Goal: Information Seeking & Learning: Find specific fact

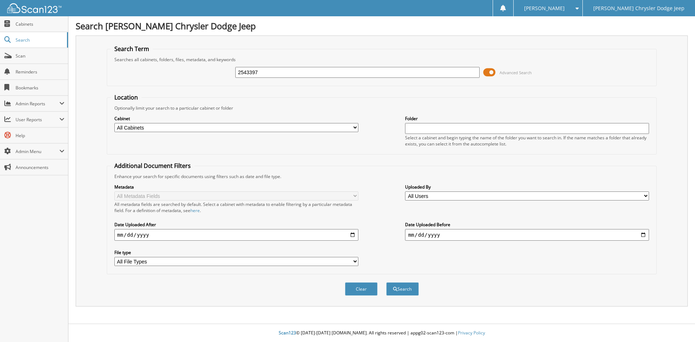
type input "2543397"
click at [386, 282] on button "Search" at bounding box center [402, 288] width 33 height 13
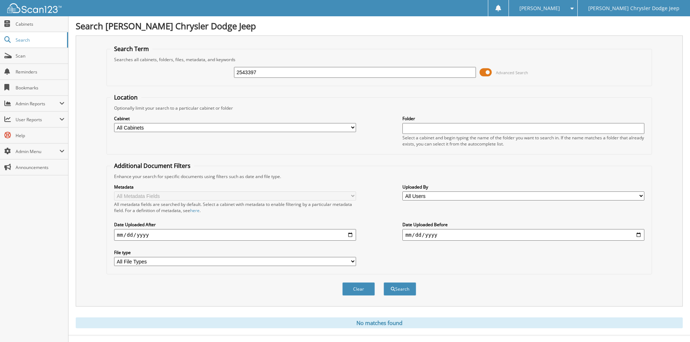
click at [337, 72] on input "2543397" at bounding box center [355, 72] width 242 height 11
type input "2543071"
click at [383, 282] on button "Search" at bounding box center [399, 288] width 33 height 13
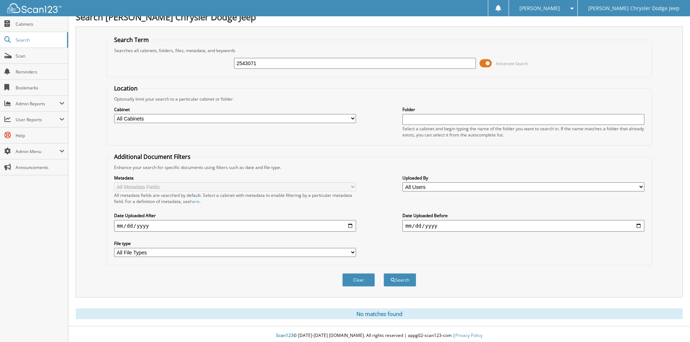
scroll to position [12, 0]
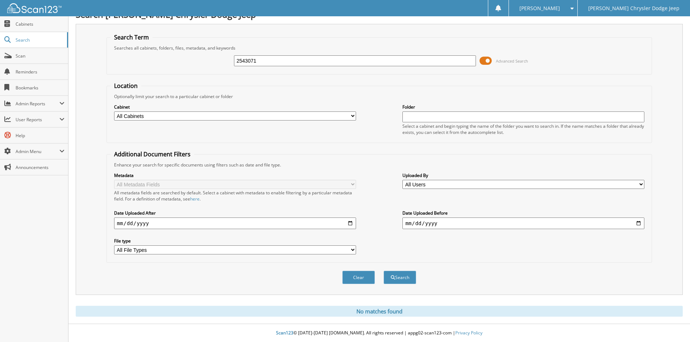
click at [340, 63] on input "2543071" at bounding box center [355, 60] width 242 height 11
type input "43071"
click at [383, 271] on button "Search" at bounding box center [399, 277] width 33 height 13
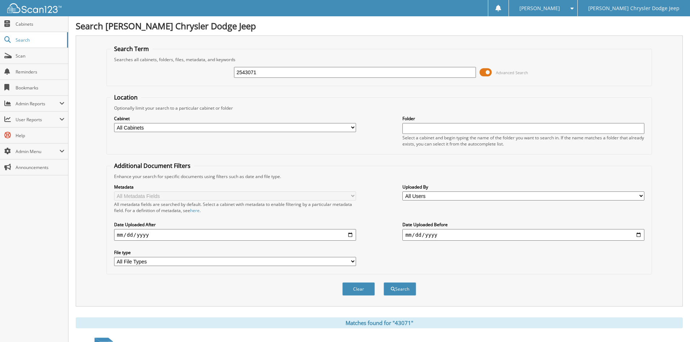
type input "2543071"
click at [383, 282] on button "Search" at bounding box center [399, 288] width 33 height 13
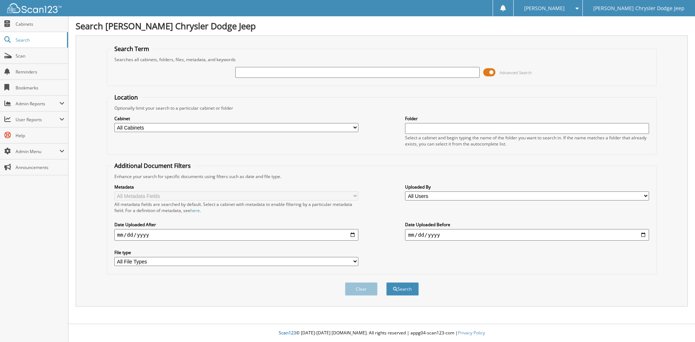
click at [158, 235] on input "date" at bounding box center [236, 235] width 244 height 12
type input "[DATE]"
click at [400, 290] on button "Search" at bounding box center [402, 288] width 33 height 13
click at [354, 74] on input "text" at bounding box center [357, 72] width 244 height 11
type input "2543"
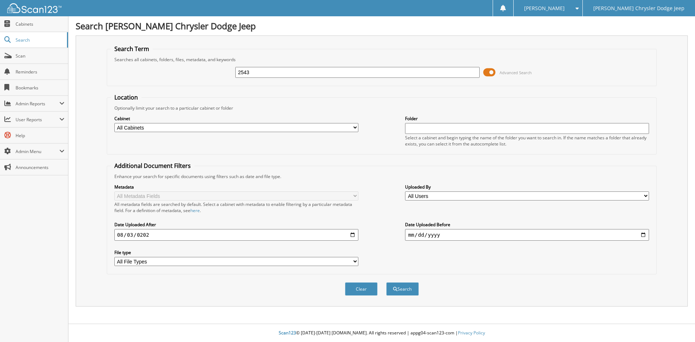
click at [386, 282] on button "Search" at bounding box center [402, 288] width 33 height 13
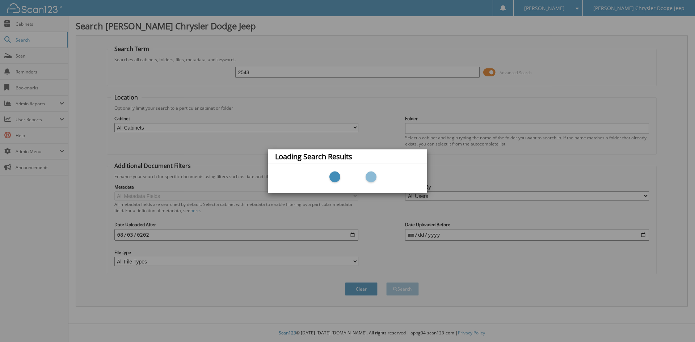
click at [315, 127] on div "Loading Search Results" at bounding box center [347, 171] width 695 height 342
